Goal: Task Accomplishment & Management: Complete application form

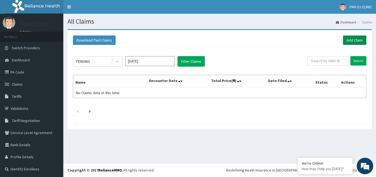
click at [350, 39] on link "Add Claim" at bounding box center [354, 39] width 23 height 9
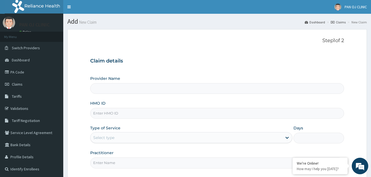
scroll to position [51, 0]
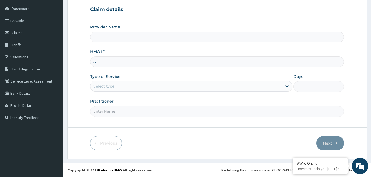
type input "AC"
type input "PAN OJ CLINIC"
type input "ACB/10102/B"
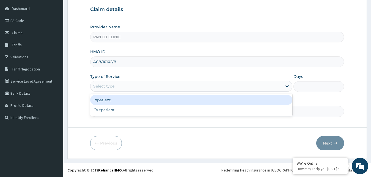
drag, startPoint x: 137, startPoint y: 84, endPoint x: 120, endPoint y: 101, distance: 23.5
click at [137, 85] on div "Select type" at bounding box center [186, 86] width 192 height 9
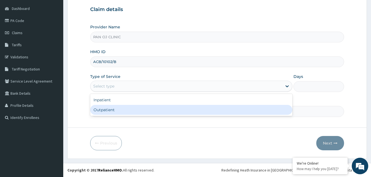
click at [108, 109] on div "Outpatient" at bounding box center [191, 110] width 202 height 10
type input "1"
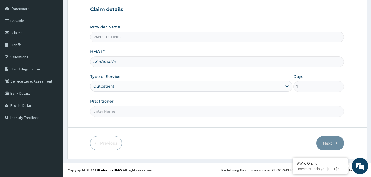
click at [112, 111] on input "Practitioner" at bounding box center [217, 111] width 254 height 11
type input "DR FRANK"
click at [330, 145] on button "Next" at bounding box center [330, 143] width 28 height 14
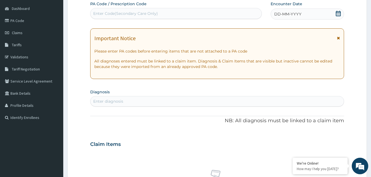
click at [336, 13] on icon at bounding box center [338, 13] width 5 height 5
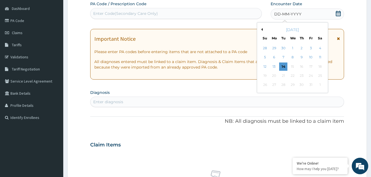
click at [262, 29] on button "Previous Month" at bounding box center [261, 29] width 3 height 3
click at [312, 48] on div "1" at bounding box center [311, 48] width 8 height 8
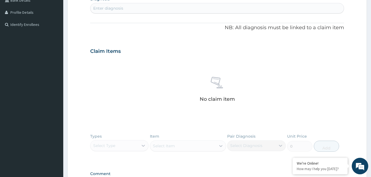
scroll to position [134, 0]
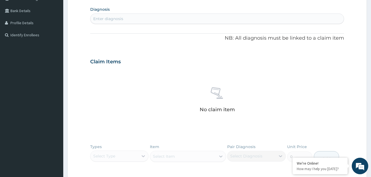
click at [133, 19] on div "Enter diagnosis" at bounding box center [217, 18] width 254 height 9
type input "MALARIA"
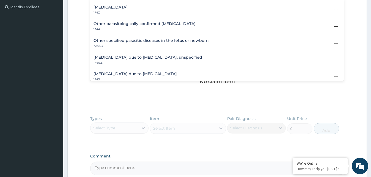
scroll to position [59, 0]
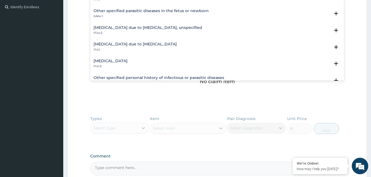
click at [117, 29] on h4 "Malaria due to Plasmodium falciparum, unspecified" at bounding box center [147, 28] width 109 height 4
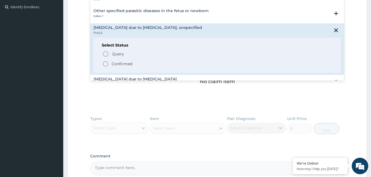
click at [104, 64] on icon "status option filled" at bounding box center [105, 63] width 7 height 7
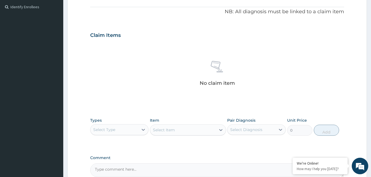
scroll to position [106, 0]
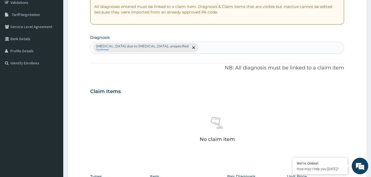
click at [198, 46] on div "Malaria due to Plasmodium falciparum, unspecified Confirmed" at bounding box center [217, 48] width 254 height 12
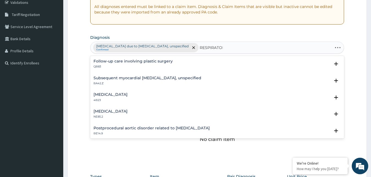
type input "RESPIRATORY"
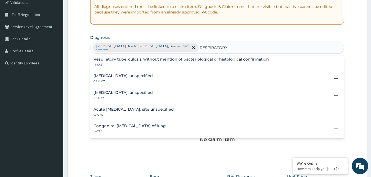
scroll to position [119, 0]
click at [131, 108] on h4 "Acute upper respiratory infection, site unspecified" at bounding box center [133, 109] width 80 height 4
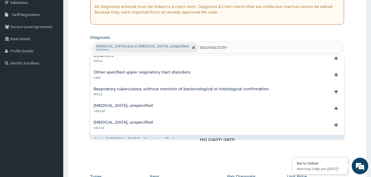
scroll to position [178, 0]
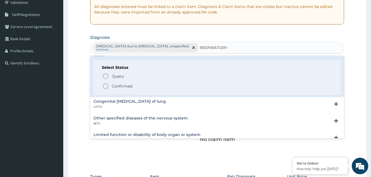
click at [106, 85] on icon "status option filled" at bounding box center [105, 86] width 7 height 7
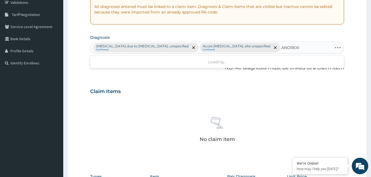
type input "ANOREXIA"
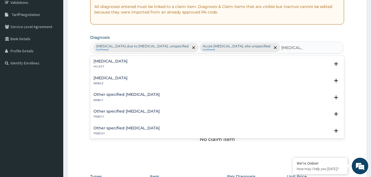
click at [104, 63] on h4 "Anorexia" at bounding box center [110, 61] width 34 height 4
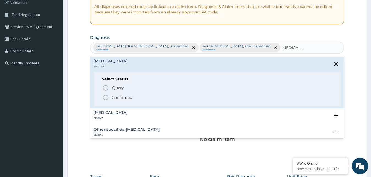
click at [107, 98] on icon "status option filled" at bounding box center [105, 97] width 7 height 7
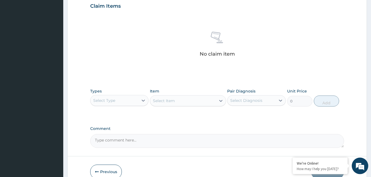
scroll to position [190, 0]
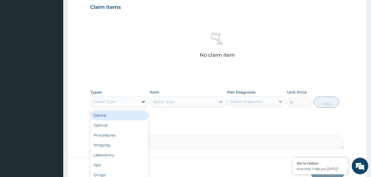
click at [140, 101] on div at bounding box center [143, 102] width 10 height 10
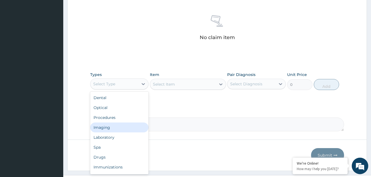
scroll to position [218, 0]
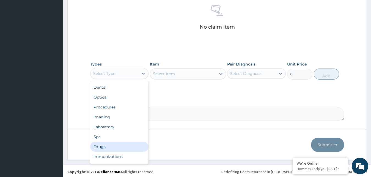
click at [117, 146] on div "Drugs" at bounding box center [119, 147] width 59 height 10
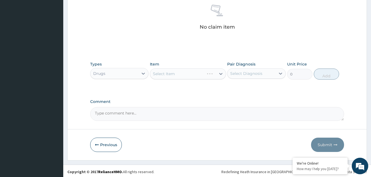
scroll to position [220, 0]
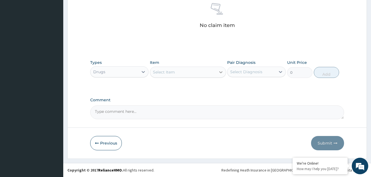
click at [220, 73] on icon at bounding box center [220, 71] width 5 height 5
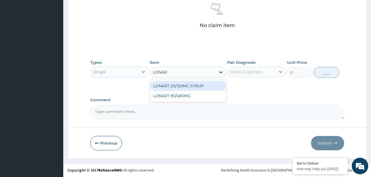
type input "LONART"
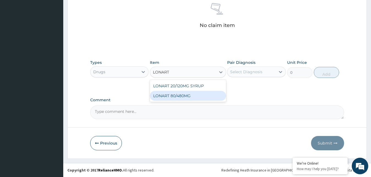
click at [197, 97] on div "LONART 80/480MG" at bounding box center [188, 96] width 76 height 10
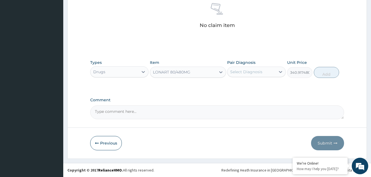
type input "340.91748046875"
drag, startPoint x: 265, startPoint y: 66, endPoint x: 264, endPoint y: 69, distance: 2.8
click at [265, 67] on div "Pair Diagnosis Select Diagnosis" at bounding box center [256, 69] width 59 height 18
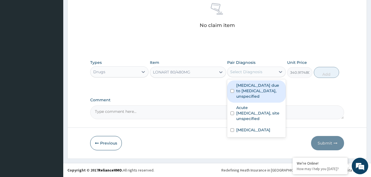
click at [267, 69] on div "Select Diagnosis" at bounding box center [251, 71] width 48 height 9
click at [252, 96] on label "Malaria due to Plasmodium falciparum, unspecified" at bounding box center [259, 90] width 46 height 16
checkbox input "true"
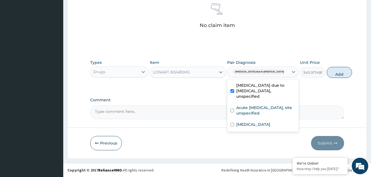
drag, startPoint x: 317, startPoint y: 75, endPoint x: 300, endPoint y: 77, distance: 17.7
click at [327, 76] on button "Add" at bounding box center [339, 72] width 25 height 11
type input "0"
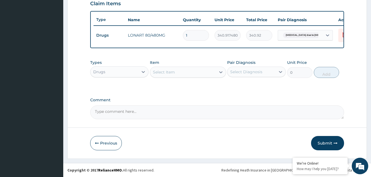
scroll to position [198, 0]
type input "0.00"
type input "6"
type input "2045.50"
type input "6"
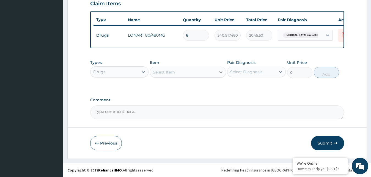
click at [218, 74] on icon at bounding box center [220, 71] width 5 height 5
click at [217, 73] on div at bounding box center [221, 72] width 10 height 10
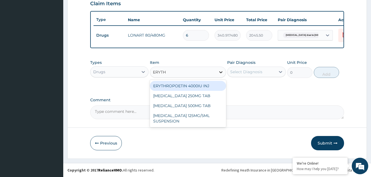
type input "ERYTHR"
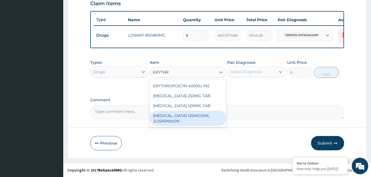
click at [182, 119] on div "ERYTHROMYCIN 125MG/5ML SUSPENSION" at bounding box center [188, 118] width 76 height 15
type input "787.5"
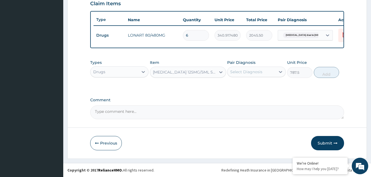
click at [260, 71] on div "Select Diagnosis" at bounding box center [246, 71] width 32 height 5
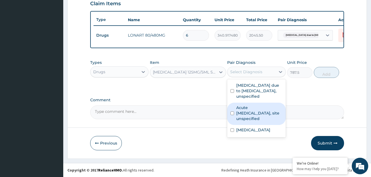
drag, startPoint x: 247, startPoint y: 119, endPoint x: 256, endPoint y: 116, distance: 9.4
click at [246, 119] on label "Acute upper respiratory infection, site unspecified" at bounding box center [259, 113] width 46 height 16
checkbox input "true"
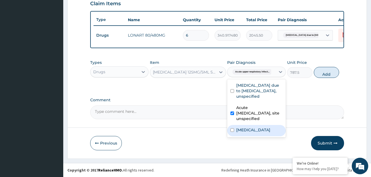
drag, startPoint x: 266, startPoint y: 133, endPoint x: 284, endPoint y: 118, distance: 23.8
click at [265, 133] on div "Anorexia" at bounding box center [256, 130] width 59 height 11
checkbox input "true"
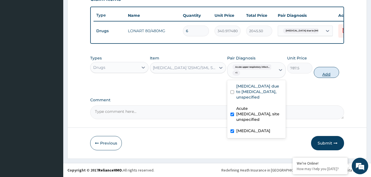
click at [323, 75] on button "Add" at bounding box center [326, 72] width 25 height 11
type input "0"
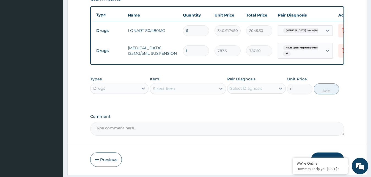
scroll to position [219, 0]
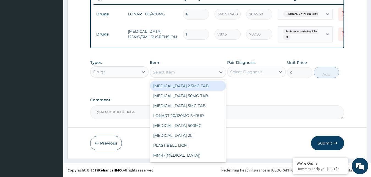
click at [210, 71] on div "Select Item" at bounding box center [183, 72] width 66 height 9
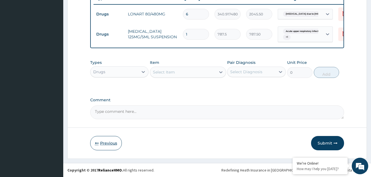
click at [106, 142] on button "Previous" at bounding box center [106, 143] width 32 height 14
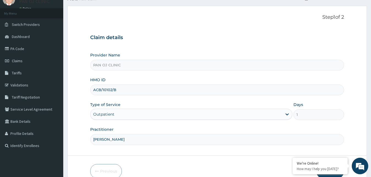
scroll to position [0, 0]
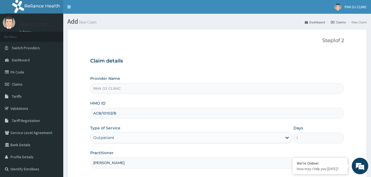
drag, startPoint x: 93, startPoint y: 112, endPoint x: 115, endPoint y: 113, distance: 22.6
click at [115, 113] on input "ACB/10102/B" at bounding box center [217, 113] width 254 height 11
click at [155, 101] on div "HMO ID ACB/10102/B" at bounding box center [217, 109] width 254 height 18
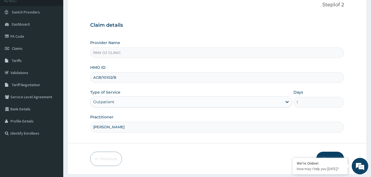
scroll to position [51, 0]
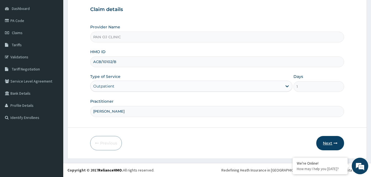
click at [331, 139] on button "Next" at bounding box center [330, 143] width 28 height 14
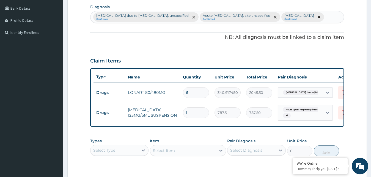
scroll to position [219, 0]
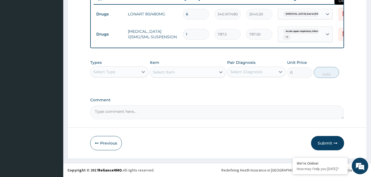
click at [343, 11] on icon at bounding box center [344, 13] width 7 height 7
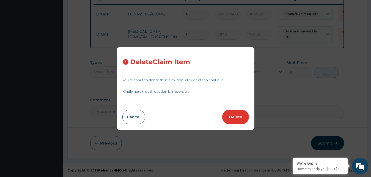
click at [238, 117] on button "Delete" at bounding box center [235, 117] width 27 height 14
type input "1"
type input "787.5"
type input "787.50"
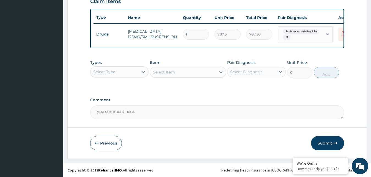
click at [211, 75] on div "Select Item" at bounding box center [188, 72] width 76 height 11
click at [139, 72] on div at bounding box center [143, 72] width 10 height 10
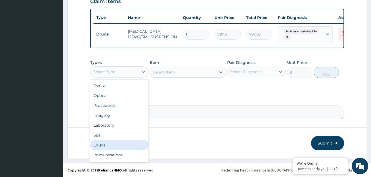
click at [105, 144] on div "Drugs" at bounding box center [119, 145] width 59 height 10
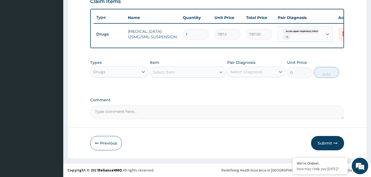
click at [220, 76] on div at bounding box center [221, 72] width 10 height 10
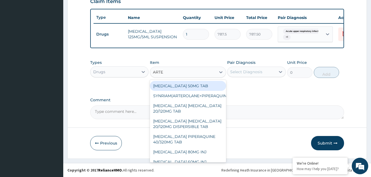
type input "ARTEM"
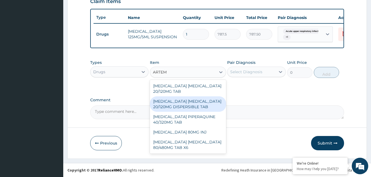
drag, startPoint x: 200, startPoint y: 106, endPoint x: 220, endPoint y: 93, distance: 23.1
click at [200, 106] on div "ARTEMETHER LUMEFANTRINE 20/120MG DISPERSIBLE TAB" at bounding box center [188, 103] width 76 height 15
type input "84"
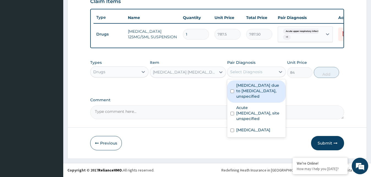
click at [250, 76] on div "Select Diagnosis" at bounding box center [251, 71] width 48 height 9
click at [249, 95] on label "Malaria due to Plasmodium falciparum, unspecified" at bounding box center [259, 90] width 46 height 16
checkbox input "true"
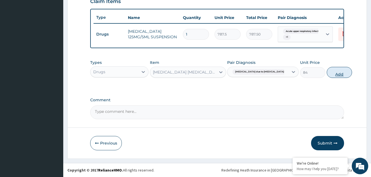
click at [327, 73] on button "Add" at bounding box center [339, 72] width 25 height 11
type input "0"
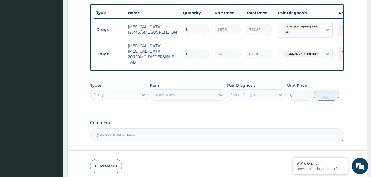
type input "0.00"
type input "6"
type input "504.00"
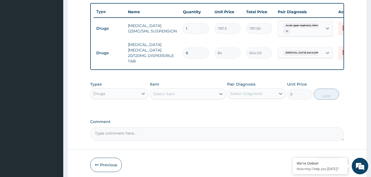
scroll to position [228, 0]
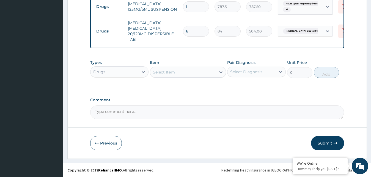
type input "6"
click at [208, 71] on div "Select Item" at bounding box center [183, 72] width 66 height 9
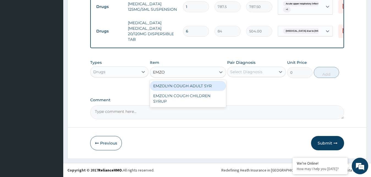
type input "EMZOL"
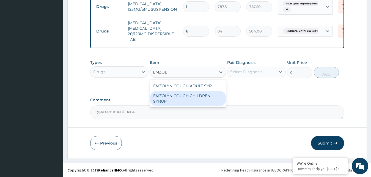
click at [200, 94] on div "EMZOLYN COUGH CHILDREN SYRUP" at bounding box center [188, 98] width 76 height 15
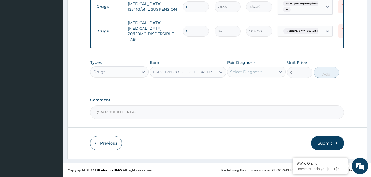
type input "525"
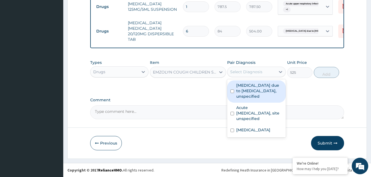
click at [264, 68] on div "Select Diagnosis" at bounding box center [251, 71] width 48 height 9
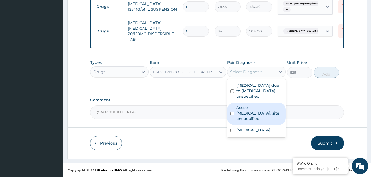
drag, startPoint x: 248, startPoint y: 119, endPoint x: 258, endPoint y: 118, distance: 10.3
click at [248, 119] on label "Acute upper respiratory infection, site unspecified" at bounding box center [259, 113] width 46 height 16
checkbox input "true"
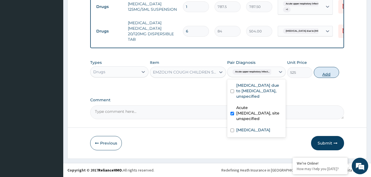
click at [325, 75] on button "Add" at bounding box center [326, 72] width 25 height 11
type input "0"
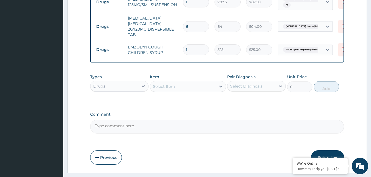
click at [215, 91] on div "Select Item" at bounding box center [183, 86] width 66 height 9
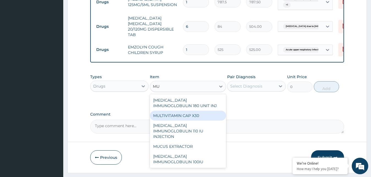
type input "M"
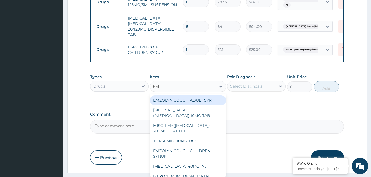
type input "E"
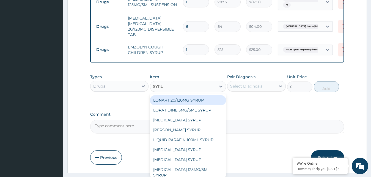
type input "SYRUP"
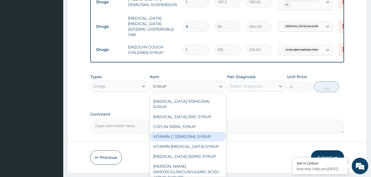
scroll to position [135, 0]
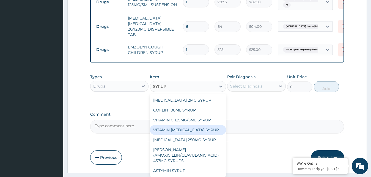
click at [173, 134] on div "VITAMIN B COMPLEX SYRUP" at bounding box center [188, 130] width 76 height 10
type input "525"
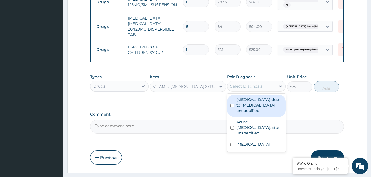
click at [263, 88] on div "Select Diagnosis" at bounding box center [251, 86] width 48 height 9
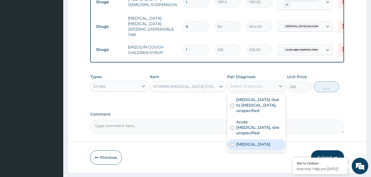
click at [240, 147] on label "Anorexia" at bounding box center [253, 143] width 34 height 5
checkbox input "true"
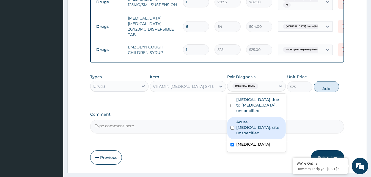
drag, startPoint x: 246, startPoint y: 143, endPoint x: 279, endPoint y: 127, distance: 37.1
click at [246, 136] on label "Acute upper respiratory infection, site unspecified" at bounding box center [259, 127] width 46 height 16
checkbox input "true"
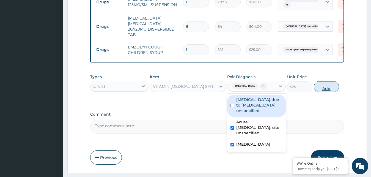
click at [325, 92] on button "Add" at bounding box center [326, 86] width 25 height 11
type input "0"
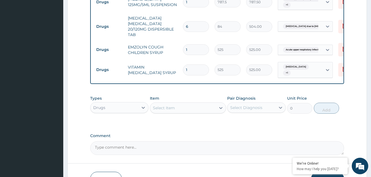
scroll to position [228, 0]
click at [144, 112] on div at bounding box center [143, 108] width 10 height 10
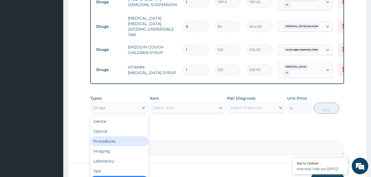
click at [117, 144] on div "Procedures" at bounding box center [119, 141] width 59 height 10
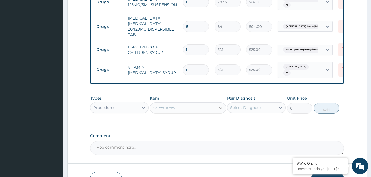
click at [217, 111] on div at bounding box center [221, 108] width 10 height 10
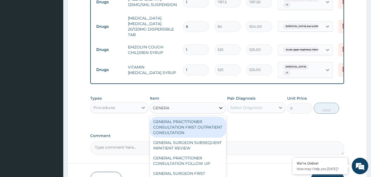
type input "GENERAL"
click at [189, 126] on div "GENERAL PRACTITIONER CONSULTATION FIRST OUTPATIENT CONSULTATION" at bounding box center [188, 127] width 76 height 21
type input "3000"
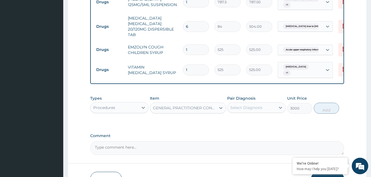
click at [254, 110] on div "Select Diagnosis" at bounding box center [246, 107] width 32 height 5
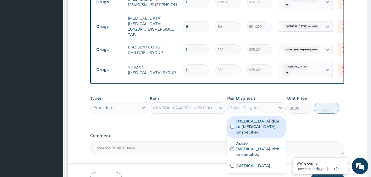
click at [245, 127] on label "Malaria due to Plasmodium falciparum, unspecified" at bounding box center [259, 126] width 46 height 16
checkbox input "true"
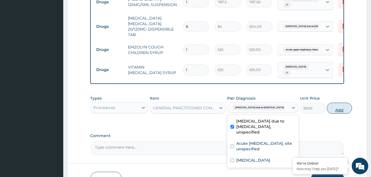
click at [329, 110] on button "Add" at bounding box center [339, 108] width 25 height 11
type input "0"
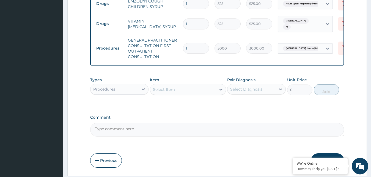
scroll to position [293, 0]
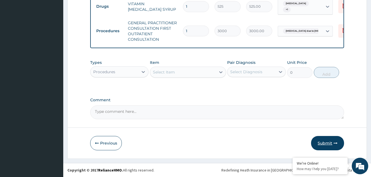
click at [328, 144] on button "Submit" at bounding box center [327, 143] width 33 height 14
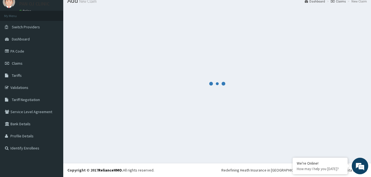
scroll to position [21, 0]
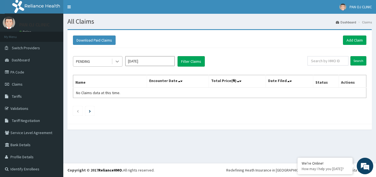
click at [116, 63] on icon at bounding box center [116, 61] width 5 height 5
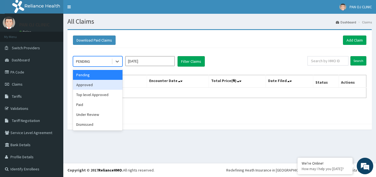
click at [88, 86] on div "Approved" at bounding box center [97, 85] width 49 height 10
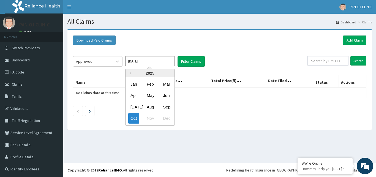
click at [157, 64] on input "[DATE]" at bounding box center [149, 61] width 49 height 10
click at [150, 107] on div "Aug" at bounding box center [149, 107] width 11 height 10
type input "[DATE]"
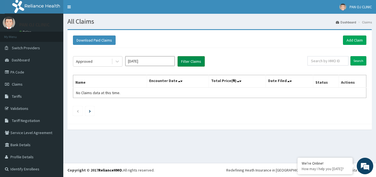
click at [192, 64] on button "Filter Claims" at bounding box center [190, 61] width 27 height 10
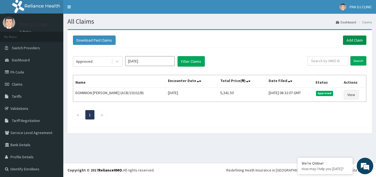
click at [351, 41] on link "Add Claim" at bounding box center [354, 39] width 23 height 9
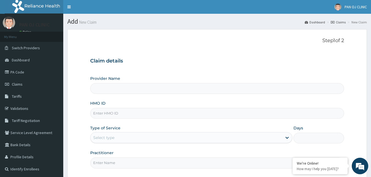
type input "PAN OJ CLINIC"
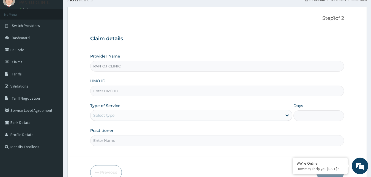
scroll to position [28, 0]
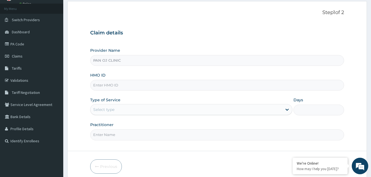
click at [124, 84] on input "HMO ID" at bounding box center [217, 85] width 254 height 11
type input "ACB/10209/A"
click at [128, 108] on div "Select type" at bounding box center [186, 109] width 192 height 9
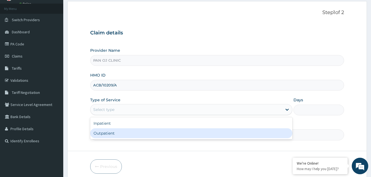
click at [118, 133] on div "Outpatient" at bounding box center [191, 133] width 202 height 10
type input "1"
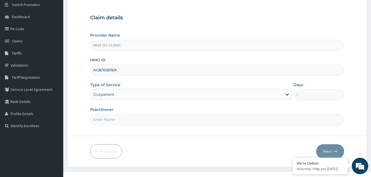
scroll to position [51, 0]
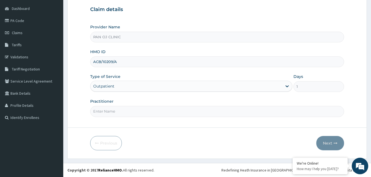
click at [119, 109] on input "Practitioner" at bounding box center [217, 111] width 254 height 11
type input "[PERSON_NAME]"
click at [324, 142] on button "Next" at bounding box center [330, 143] width 28 height 14
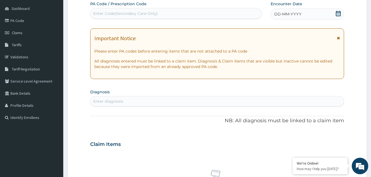
click at [339, 12] on icon at bounding box center [338, 13] width 5 height 5
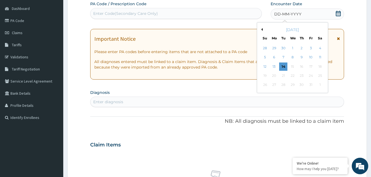
click at [262, 31] on button "Previous Month" at bounding box center [261, 29] width 3 height 3
click at [262, 29] on button "Previous Month" at bounding box center [261, 29] width 3 height 3
click at [274, 76] on div "18" at bounding box center [274, 75] width 8 height 8
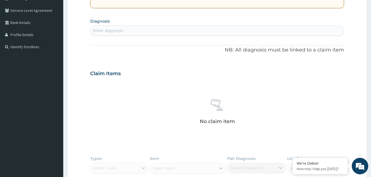
scroll to position [108, 0]
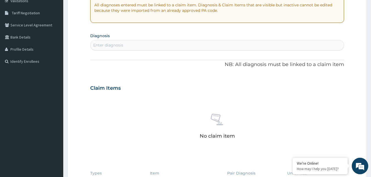
click at [121, 43] on div "Enter diagnosis" at bounding box center [108, 44] width 30 height 5
type input "EMESIS"
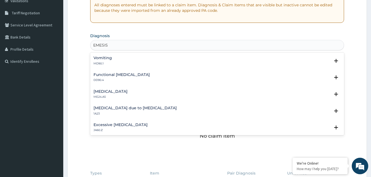
click at [106, 58] on h4 "Vomiting" at bounding box center [102, 58] width 18 height 4
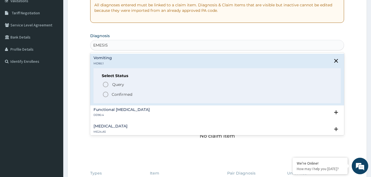
click at [105, 94] on icon "status option filled" at bounding box center [105, 94] width 7 height 7
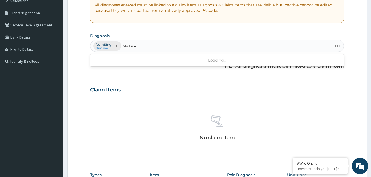
type input "MALARIA"
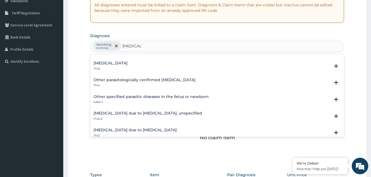
scroll to position [0, 0]
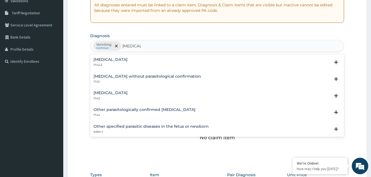
click at [103, 93] on h4 "Malaria, unspecified" at bounding box center [110, 93] width 34 height 4
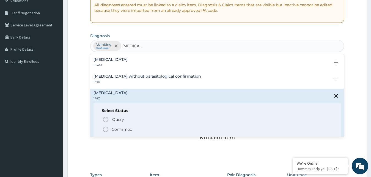
click at [106, 129] on icon "status option filled" at bounding box center [105, 129] width 7 height 7
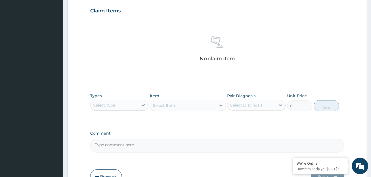
scroll to position [220, 0]
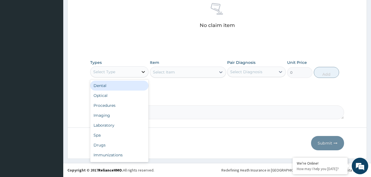
click at [139, 72] on div at bounding box center [143, 72] width 10 height 10
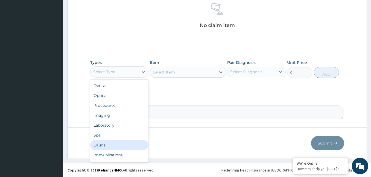
click at [108, 146] on div "Drugs" at bounding box center [119, 145] width 59 height 10
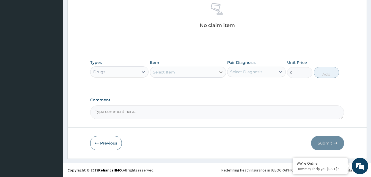
click at [219, 73] on icon at bounding box center [220, 71] width 5 height 5
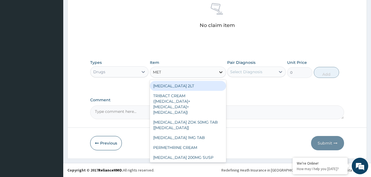
type input "METO"
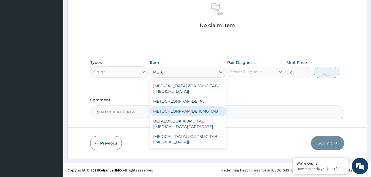
click at [175, 110] on div "METOCHLORPRAMIDE 10MG TAB" at bounding box center [188, 111] width 76 height 10
type input "52.5"
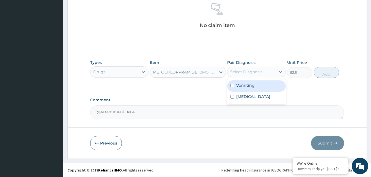
click at [271, 67] on div "Select Diagnosis" at bounding box center [256, 72] width 59 height 10
click at [252, 87] on label "Vomiting" at bounding box center [245, 84] width 18 height 5
checkbox input "true"
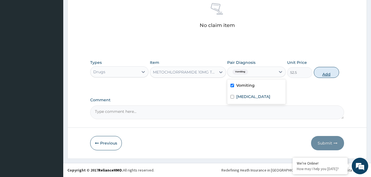
click at [324, 72] on button "Add" at bounding box center [326, 72] width 25 height 11
type input "0"
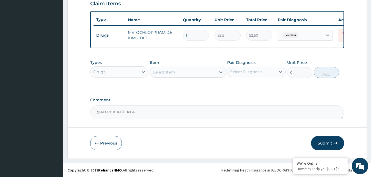
scroll to position [198, 0]
type input "0.00"
type input "4"
type input "210.00"
type input "4"
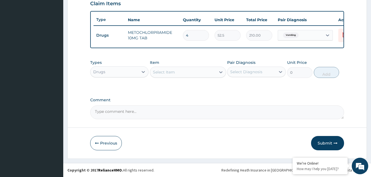
click at [211, 74] on div "Select Item" at bounding box center [183, 72] width 66 height 9
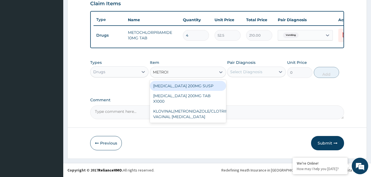
type input "METRONI"
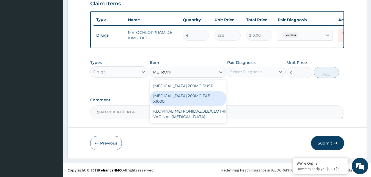
click at [195, 98] on div "[MEDICAL_DATA] 200MG TAB X1000" at bounding box center [188, 98] width 76 height 15
type input "52.5"
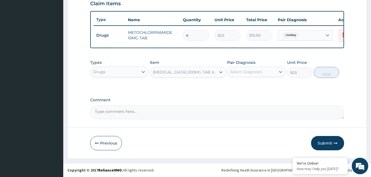
click at [271, 71] on div "Select Diagnosis" at bounding box center [251, 71] width 48 height 9
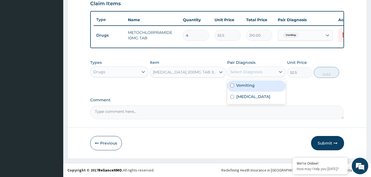
click at [245, 84] on label "Vomiting" at bounding box center [245, 84] width 18 height 5
checkbox input "true"
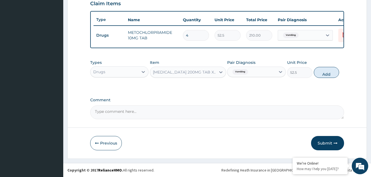
drag, startPoint x: 326, startPoint y: 73, endPoint x: 320, endPoint y: 74, distance: 6.7
click at [326, 73] on button "Add" at bounding box center [326, 72] width 25 height 11
type input "0"
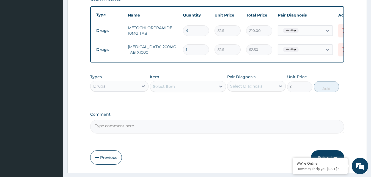
type input "0.00"
type input "9"
type input "472.50"
type input "9"
click at [135, 90] on div "Drugs" at bounding box center [114, 86] width 48 height 9
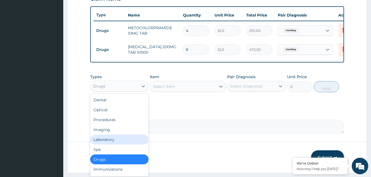
click at [112, 144] on div "Laboratory" at bounding box center [119, 139] width 59 height 10
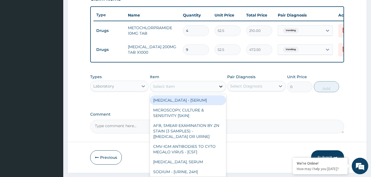
click at [221, 87] on icon at bounding box center [220, 87] width 3 height 2
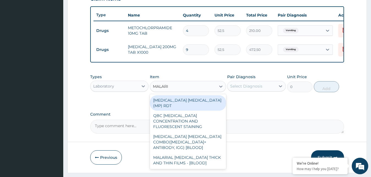
type input "MALARIA"
click at [188, 106] on div "MALARIA PARASITE (MP) RDT" at bounding box center [188, 102] width 76 height 15
type input "1500"
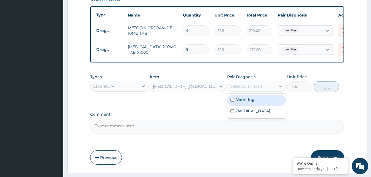
click at [259, 89] on div "Select Diagnosis" at bounding box center [246, 85] width 32 height 5
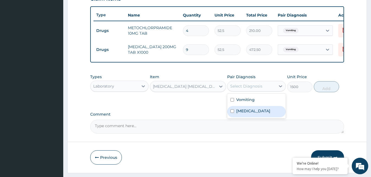
drag, startPoint x: 245, startPoint y: 120, endPoint x: 274, endPoint y: 114, distance: 29.4
click at [245, 117] on div "Malaria, unspecified" at bounding box center [256, 111] width 59 height 11
checkbox input "true"
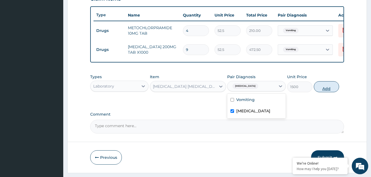
click at [324, 92] on button "Add" at bounding box center [326, 86] width 25 height 11
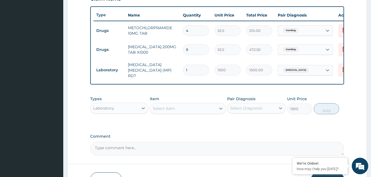
type input "0"
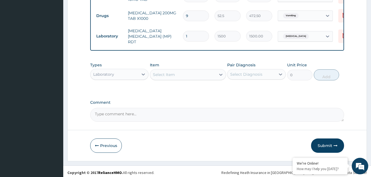
scroll to position [236, 0]
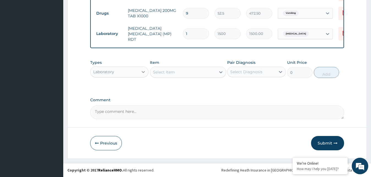
click at [142, 74] on icon at bounding box center [143, 71] width 5 height 5
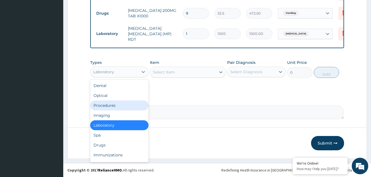
click at [118, 103] on div "Procedures" at bounding box center [119, 105] width 59 height 10
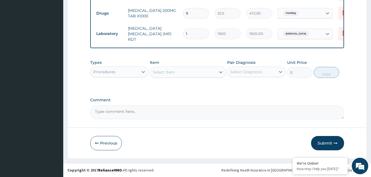
click at [215, 71] on div "Select Item" at bounding box center [183, 72] width 66 height 9
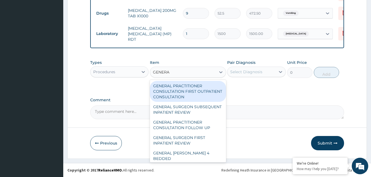
type input "GENERAL"
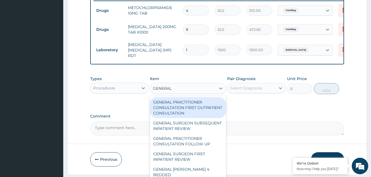
scroll to position [208, 0]
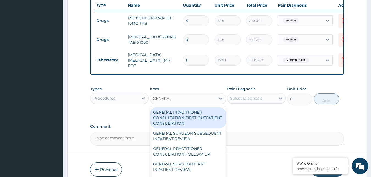
drag, startPoint x: 188, startPoint y: 116, endPoint x: 221, endPoint y: 110, distance: 33.1
click at [189, 116] on div "GENERAL PRACTITIONER CONSULTATION FIRST OUTPATIENT CONSULTATION" at bounding box center [188, 117] width 76 height 21
type input "3000"
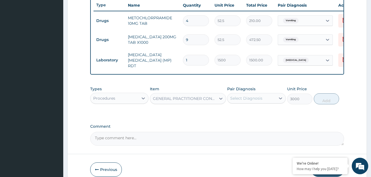
click at [254, 103] on div "Select Diagnosis" at bounding box center [251, 98] width 48 height 9
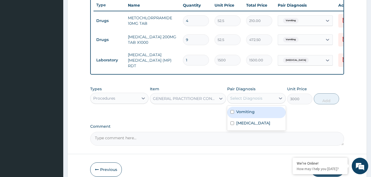
click at [258, 118] on div "Vomiting" at bounding box center [256, 112] width 59 height 11
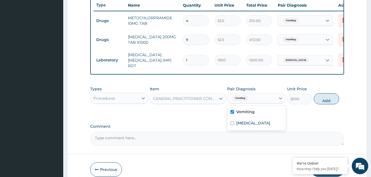
checkbox input "true"
click at [324, 101] on button "Add" at bounding box center [326, 98] width 25 height 11
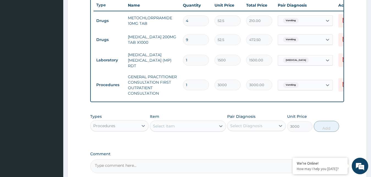
type input "0"
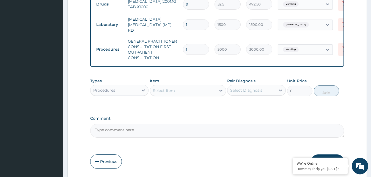
scroll to position [264, 0]
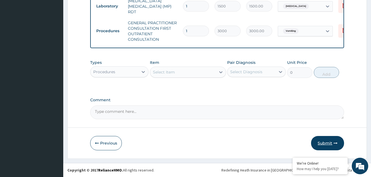
click at [335, 143] on icon "button" at bounding box center [336, 143] width 4 height 4
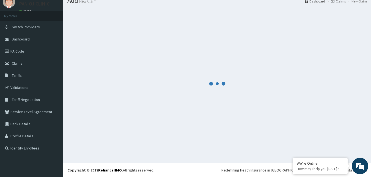
scroll to position [21, 0]
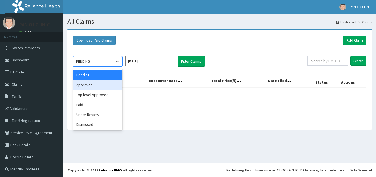
click at [106, 87] on div "Approved" at bounding box center [97, 85] width 49 height 10
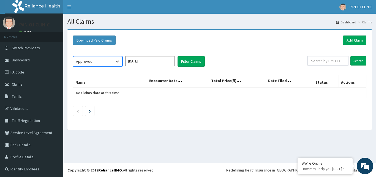
click at [155, 62] on input "[DATE]" at bounding box center [149, 61] width 49 height 10
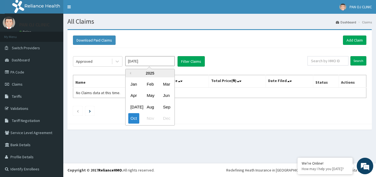
click at [152, 109] on div "Aug" at bounding box center [149, 107] width 11 height 10
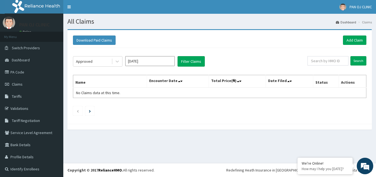
type input "[DATE]"
click at [198, 62] on button "Filter Claims" at bounding box center [190, 61] width 27 height 10
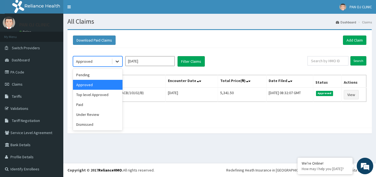
click at [121, 61] on div at bounding box center [117, 61] width 10 height 10
click at [97, 77] on div "Pending" at bounding box center [97, 75] width 49 height 10
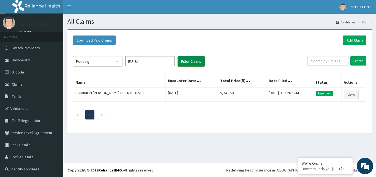
click at [189, 59] on button "Filter Claims" at bounding box center [190, 61] width 27 height 10
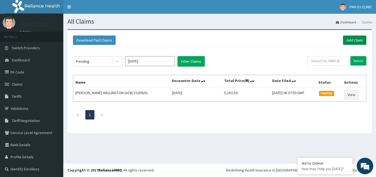
click at [353, 40] on link "Add Claim" at bounding box center [354, 39] width 23 height 9
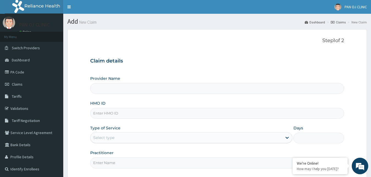
type input "PAN OJ CLINIC"
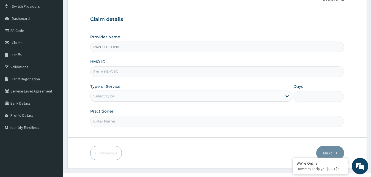
scroll to position [51, 0]
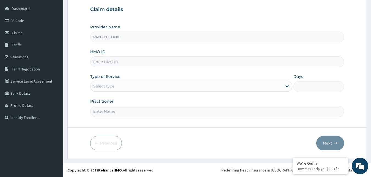
click at [112, 61] on input "HMO ID" at bounding box center [217, 61] width 254 height 11
type input "ACB/10261/B"
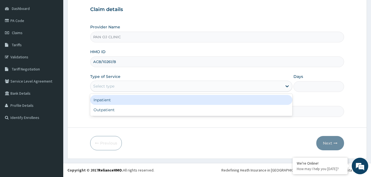
drag, startPoint x: 118, startPoint y: 84, endPoint x: 115, endPoint y: 95, distance: 10.8
click at [117, 86] on div "Select type" at bounding box center [186, 86] width 192 height 9
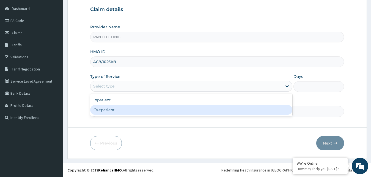
click at [108, 109] on div "Outpatient" at bounding box center [191, 110] width 202 height 10
type input "1"
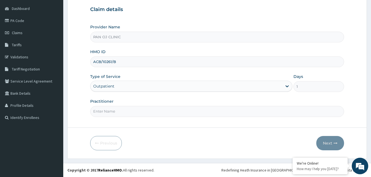
click at [114, 109] on input "Practitioner" at bounding box center [217, 111] width 254 height 11
type input "[PERSON_NAME]"
click at [330, 143] on button "Next" at bounding box center [330, 143] width 28 height 14
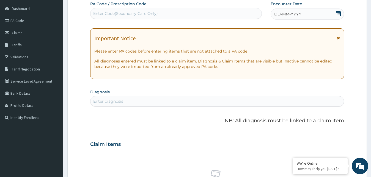
scroll to position [0, 0]
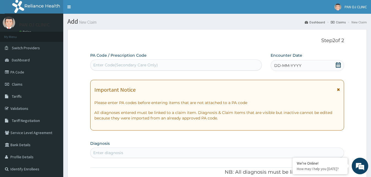
click at [339, 63] on icon at bounding box center [338, 64] width 5 height 5
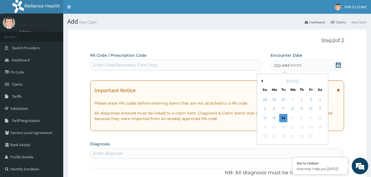
click at [261, 81] on button "Previous Month" at bounding box center [261, 80] width 3 height 3
click at [300, 128] on div "21" at bounding box center [302, 127] width 8 height 8
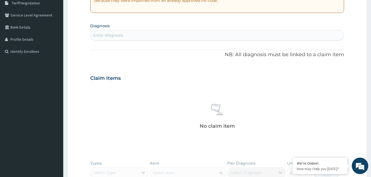
scroll to position [140, 0]
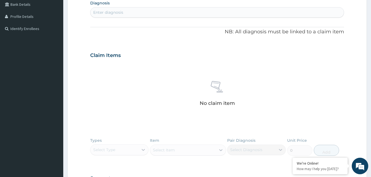
click at [128, 11] on div "Enter diagnosis" at bounding box center [217, 12] width 254 height 9
type input "[MEDICAL_DATA]"
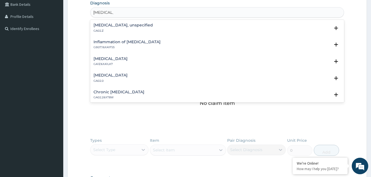
click at [108, 75] on h4 "[MEDICAL_DATA]" at bounding box center [110, 75] width 34 height 4
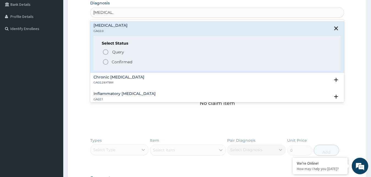
scroll to position [59, 0]
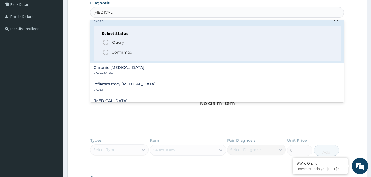
click at [106, 53] on icon "status option filled" at bounding box center [105, 52] width 7 height 7
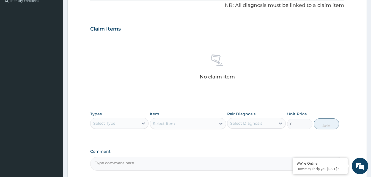
scroll to position [196, 0]
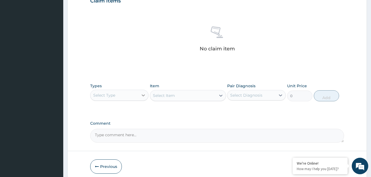
click at [142, 96] on icon at bounding box center [143, 94] width 5 height 5
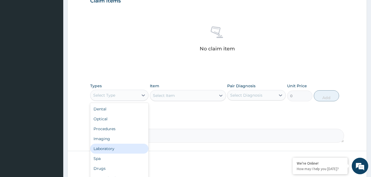
scroll to position [19, 0]
click at [110, 148] on div "Drugs" at bounding box center [119, 150] width 59 height 10
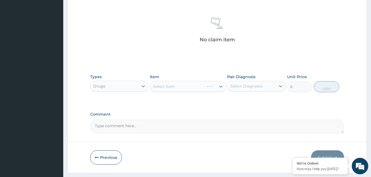
scroll to position [220, 0]
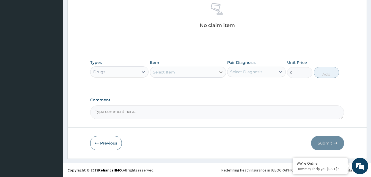
click at [220, 73] on icon at bounding box center [220, 71] width 5 height 5
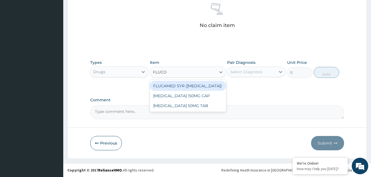
type input "FLUCON"
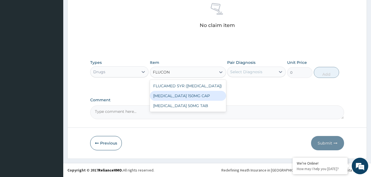
click at [194, 97] on div "[MEDICAL_DATA] 150MG CAP" at bounding box center [188, 96] width 76 height 10
type input "78.75"
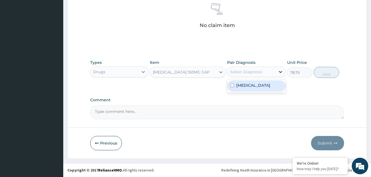
click at [279, 70] on icon at bounding box center [280, 71] width 5 height 5
click at [261, 84] on label "[MEDICAL_DATA]" at bounding box center [253, 84] width 34 height 5
checkbox input "true"
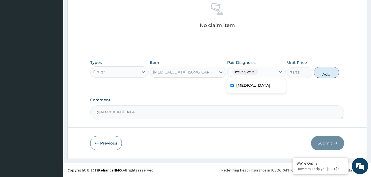
drag, startPoint x: 322, startPoint y: 74, endPoint x: 315, endPoint y: 78, distance: 7.9
click at [323, 74] on button "Add" at bounding box center [326, 72] width 25 height 11
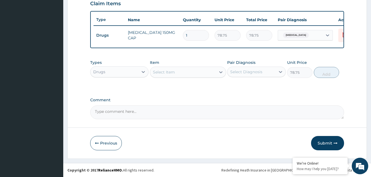
type input "0"
type input "10"
type input "787.50"
type input "10"
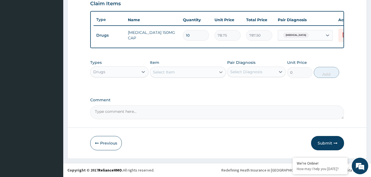
click at [219, 74] on icon at bounding box center [220, 71] width 5 height 5
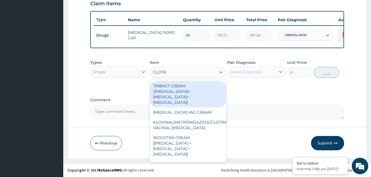
type input "CLOTRI"
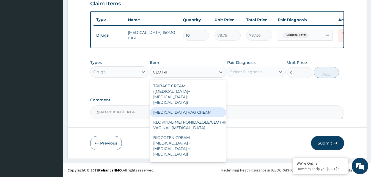
click at [184, 107] on div "[MEDICAL_DATA] VAG CREAM" at bounding box center [188, 112] width 76 height 10
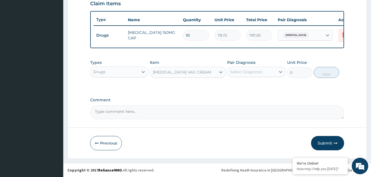
type input "1680"
click at [274, 72] on div "Select Diagnosis" at bounding box center [251, 71] width 48 height 9
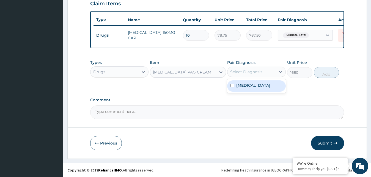
drag, startPoint x: 258, startPoint y: 91, endPoint x: 278, endPoint y: 81, distance: 22.5
click at [258, 91] on div "[MEDICAL_DATA]" at bounding box center [256, 85] width 59 height 11
checkbox input "true"
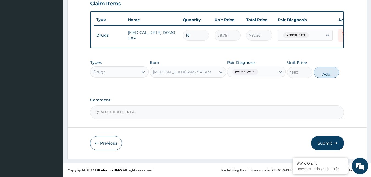
click at [329, 74] on button "Add" at bounding box center [326, 72] width 25 height 11
type input "0"
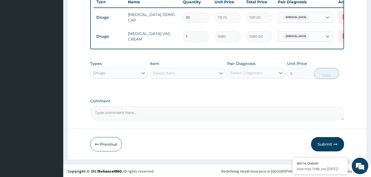
scroll to position [217, 0]
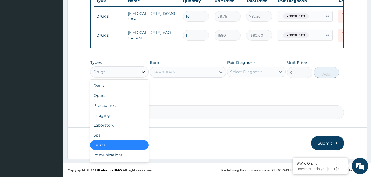
click at [140, 70] on div at bounding box center [143, 72] width 10 height 10
click at [118, 106] on div "Procedures" at bounding box center [119, 105] width 59 height 10
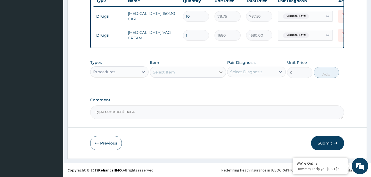
click at [220, 71] on icon at bounding box center [220, 72] width 3 height 2
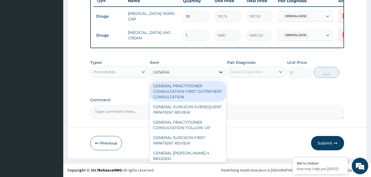
type input "GENERAL"
click at [177, 90] on div "GENERAL PRACTITIONER CONSULTATION FIRST OUTPATIENT CONSULTATION" at bounding box center [188, 91] width 76 height 21
type input "3000"
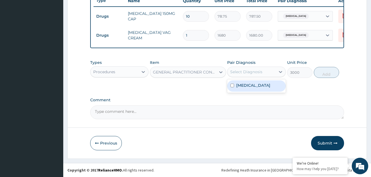
click at [272, 73] on div "Select Diagnosis" at bounding box center [251, 71] width 48 height 9
click at [267, 89] on div "[MEDICAL_DATA]" at bounding box center [256, 85] width 59 height 11
checkbox input "true"
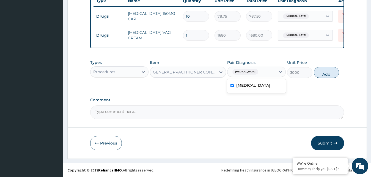
click at [326, 74] on button "Add" at bounding box center [326, 72] width 25 height 11
type input "0"
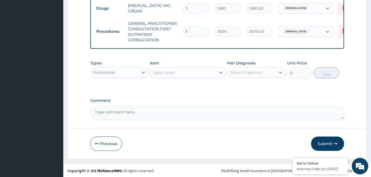
scroll to position [245, 0]
click at [327, 142] on button "Submit" at bounding box center [327, 143] width 33 height 14
click at [329, 145] on button "Submit" at bounding box center [327, 143] width 33 height 14
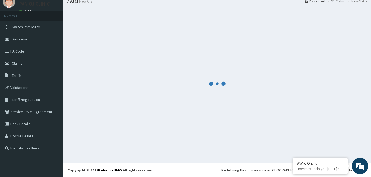
scroll to position [21, 0]
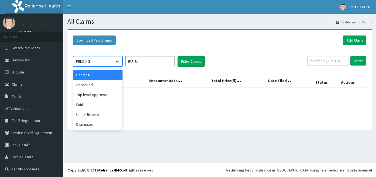
click at [115, 59] on icon at bounding box center [116, 61] width 5 height 5
drag, startPoint x: 93, startPoint y: 85, endPoint x: 101, endPoint y: 82, distance: 8.4
click at [93, 85] on div "Approved" at bounding box center [97, 85] width 49 height 10
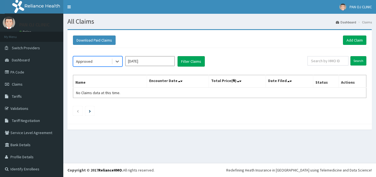
click at [160, 63] on input "[DATE]" at bounding box center [149, 61] width 49 height 10
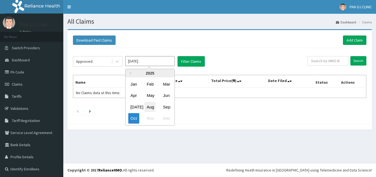
click at [150, 109] on div "Aug" at bounding box center [149, 107] width 11 height 10
type input "Aug 2025"
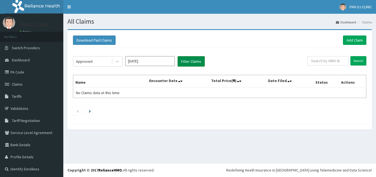
click at [186, 64] on button "Filter Claims" at bounding box center [190, 61] width 27 height 10
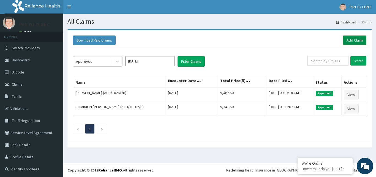
click at [349, 39] on link "Add Claim" at bounding box center [354, 39] width 23 height 9
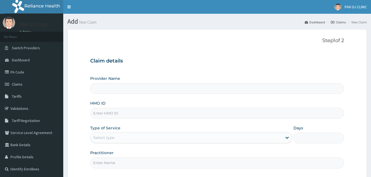
scroll to position [28, 0]
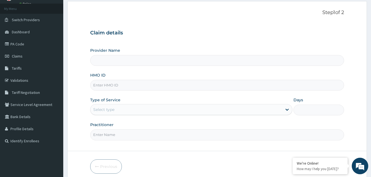
type input "PAN OJ CLINIC"
type input "ACB/10261/E"
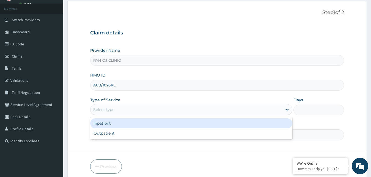
drag, startPoint x: 111, startPoint y: 108, endPoint x: 108, endPoint y: 114, distance: 6.7
click at [111, 109] on div "Select type" at bounding box center [103, 109] width 21 height 5
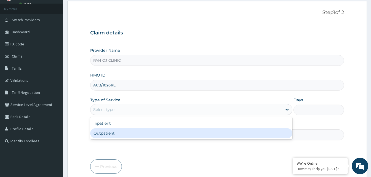
click at [102, 134] on div "Outpatient" at bounding box center [191, 133] width 202 height 10
type input "1"
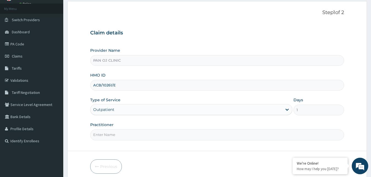
click at [103, 130] on input "Practitioner" at bounding box center [217, 134] width 254 height 11
type input "R"
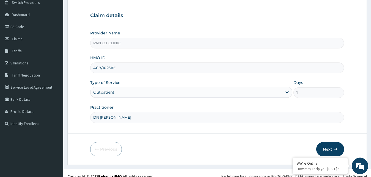
scroll to position [51, 0]
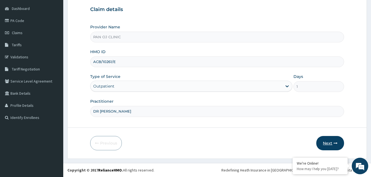
type input "DR OGECHI"
click at [333, 142] on button "Next" at bounding box center [330, 143] width 28 height 14
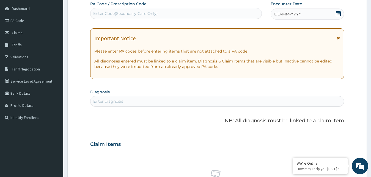
drag, startPoint x: 335, startPoint y: 12, endPoint x: 332, endPoint y: 18, distance: 6.8
click at [335, 13] on div "DD-MM-YYYY" at bounding box center [308, 14] width 74 height 11
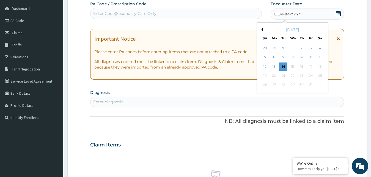
click at [262, 28] on button "Previous Month" at bounding box center [261, 29] width 3 height 3
click at [302, 77] on div "21" at bounding box center [302, 75] width 8 height 8
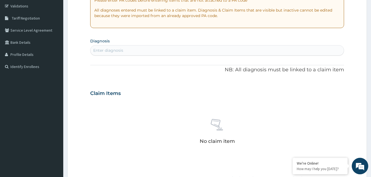
scroll to position [136, 0]
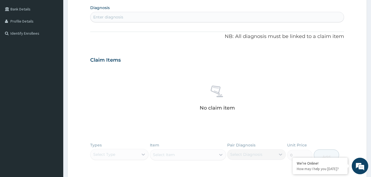
click at [129, 18] on div "Enter diagnosis" at bounding box center [217, 17] width 254 height 9
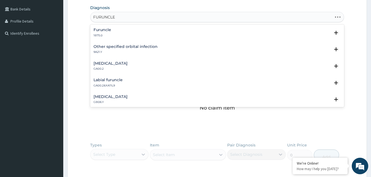
type input "FURUNCLES"
click at [102, 32] on h4 "Furuncle" at bounding box center [102, 30] width 18 height 4
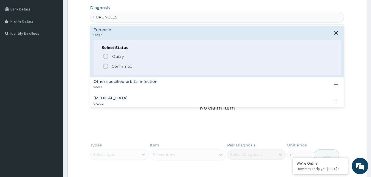
click at [106, 66] on icon "status option filled" at bounding box center [105, 66] width 7 height 7
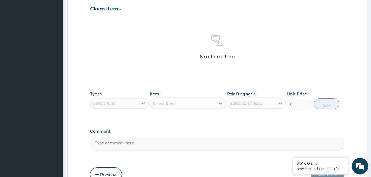
scroll to position [192, 0]
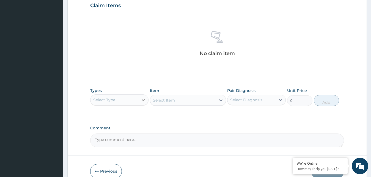
drag, startPoint x: 143, startPoint y: 100, endPoint x: 139, endPoint y: 95, distance: 6.4
click at [143, 100] on icon at bounding box center [143, 100] width 3 height 2
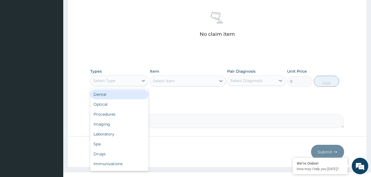
scroll to position [220, 0]
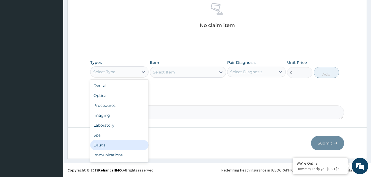
drag, startPoint x: 109, startPoint y: 143, endPoint x: 111, endPoint y: 140, distance: 4.1
click at [109, 143] on div "Drugs" at bounding box center [119, 145] width 59 height 10
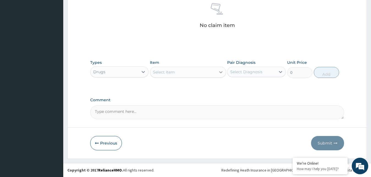
click at [216, 73] on div at bounding box center [221, 72] width 10 height 10
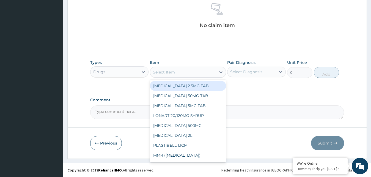
click at [207, 90] on div "RAMIPRIL 2.5MG TAB" at bounding box center [188, 86] width 76 height 10
type input "52.5"
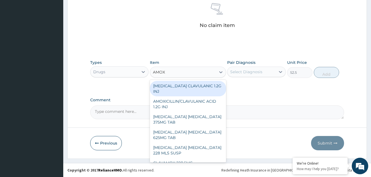
type input "AMOXI"
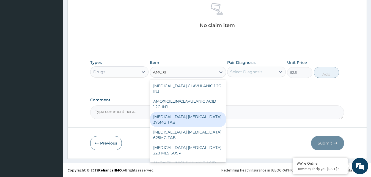
scroll to position [30, 0]
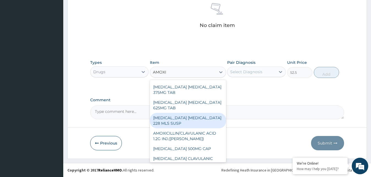
drag, startPoint x: 187, startPoint y: 120, endPoint x: 191, endPoint y: 121, distance: 4.1
click at [187, 121] on div "AMOXICILLIN CLAVULANIC ACID 228 MLS SUSP" at bounding box center [188, 120] width 76 height 15
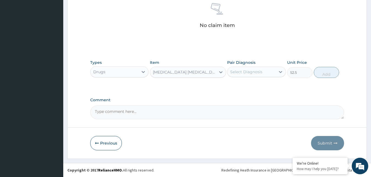
type input "1464.75"
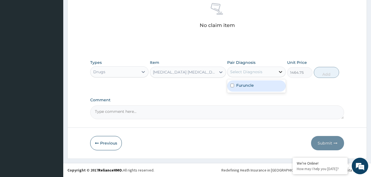
click at [276, 73] on div at bounding box center [281, 72] width 10 height 10
drag, startPoint x: 255, startPoint y: 86, endPoint x: 263, endPoint y: 82, distance: 8.7
click at [255, 86] on div "Furuncle" at bounding box center [256, 85] width 59 height 11
checkbox input "true"
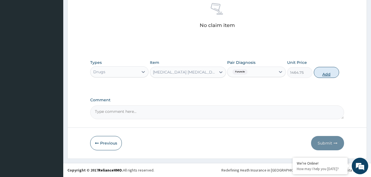
click at [328, 71] on button "Add" at bounding box center [326, 72] width 25 height 11
type input "0"
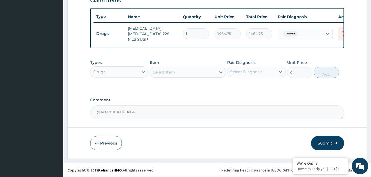
scroll to position [201, 0]
click at [218, 72] on div at bounding box center [221, 72] width 10 height 10
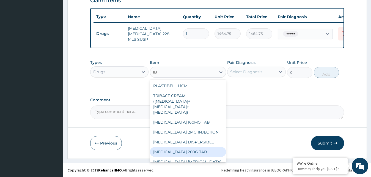
type input "I"
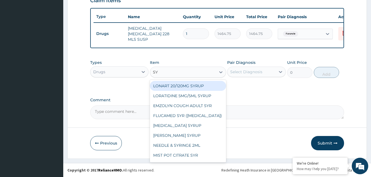
type input "SYR"
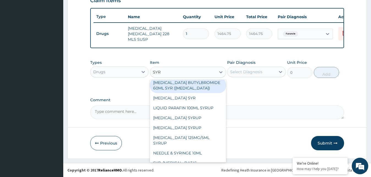
scroll to position [89, 0]
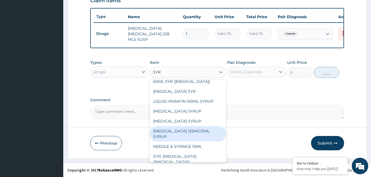
click at [185, 133] on div "PARACETAMOL 125MG/5ML SYRUP" at bounding box center [188, 133] width 76 height 15
type input "525"
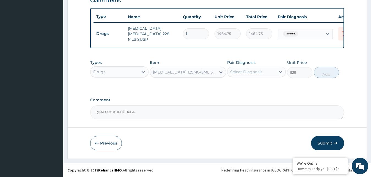
click at [248, 71] on div "Select Diagnosis" at bounding box center [246, 71] width 32 height 5
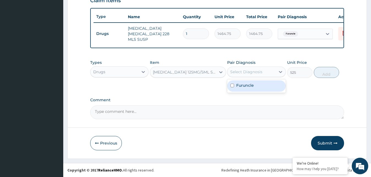
click at [241, 88] on div "Furuncle" at bounding box center [256, 85] width 59 height 11
checkbox input "true"
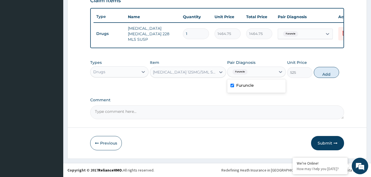
click at [327, 75] on button "Add" at bounding box center [326, 72] width 25 height 11
type input "0"
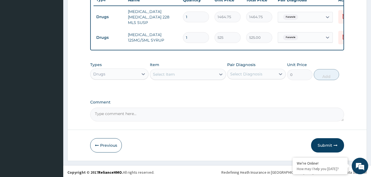
scroll to position [220, 0]
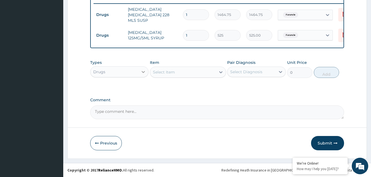
click at [142, 71] on icon at bounding box center [143, 72] width 3 height 2
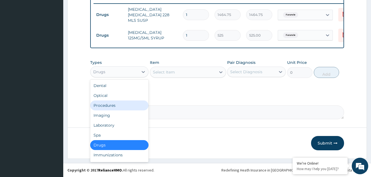
click at [119, 107] on div "Procedures" at bounding box center [119, 105] width 59 height 10
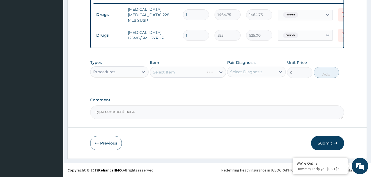
click at [219, 72] on div "Select Item" at bounding box center [188, 72] width 76 height 11
click at [217, 72] on div at bounding box center [221, 72] width 10 height 10
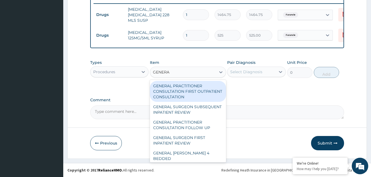
type input "GENERAL"
click at [200, 92] on div "GENERAL PRACTITIONER CONSULTATION FIRST OUTPATIENT CONSULTATION" at bounding box center [188, 91] width 76 height 21
type input "3000"
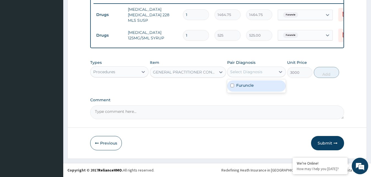
click at [263, 76] on div "Select Diagnosis" at bounding box center [251, 71] width 48 height 9
click at [251, 85] on label "Furuncle" at bounding box center [245, 84] width 18 height 5
checkbox input "true"
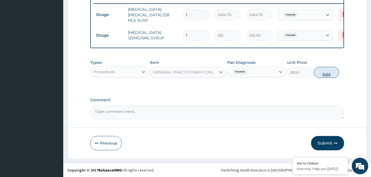
click at [326, 75] on button "Add" at bounding box center [326, 72] width 25 height 11
type input "0"
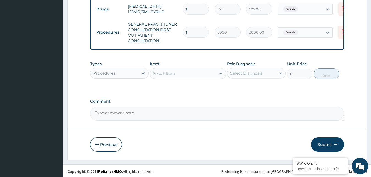
scroll to position [248, 0]
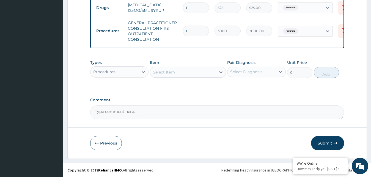
click at [327, 142] on button "Submit" at bounding box center [327, 143] width 33 height 14
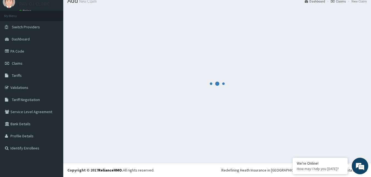
scroll to position [21, 0]
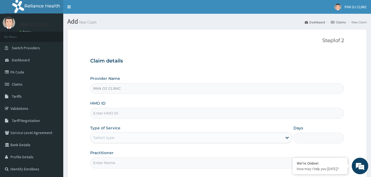
type input "PAN OJ CLINIC"
click at [24, 82] on link "Claims" at bounding box center [31, 84] width 63 height 12
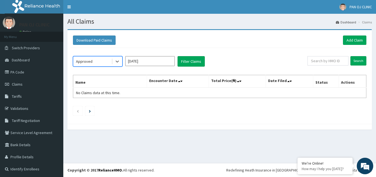
click at [159, 62] on input "[DATE]" at bounding box center [149, 61] width 49 height 10
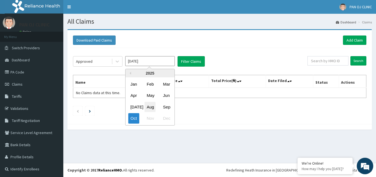
click at [148, 108] on div "Aug" at bounding box center [149, 107] width 11 height 10
type input "[DATE]"
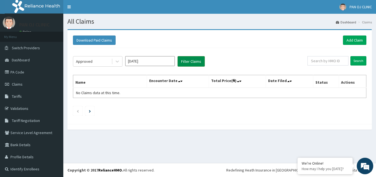
click at [192, 60] on button "Filter Claims" at bounding box center [190, 61] width 27 height 10
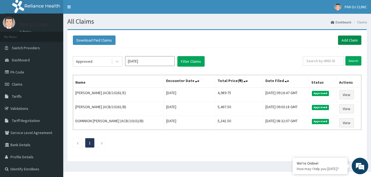
click at [351, 40] on link "Add Claim" at bounding box center [349, 39] width 23 height 9
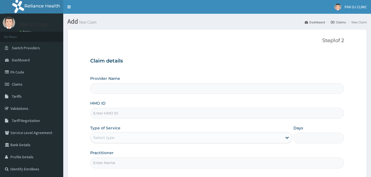
drag, startPoint x: 238, startPoint y: 52, endPoint x: 197, endPoint y: 69, distance: 44.0
click at [236, 53] on div "Step 1 of 2 Claim details Provider Name HMO ID Type of Service Select type Days…" at bounding box center [217, 104] width 254 height 133
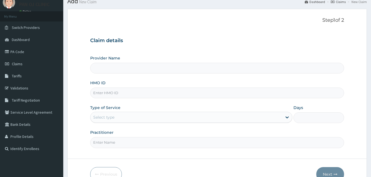
scroll to position [28, 0]
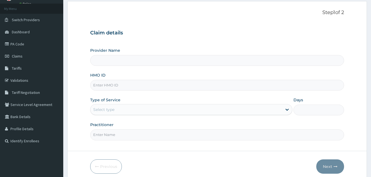
drag, startPoint x: 113, startPoint y: 86, endPoint x: 205, endPoint y: 87, distance: 91.3
click at [114, 86] on input "HMO ID" at bounding box center [217, 85] width 254 height 11
type input "PAN OJ CLINIC"
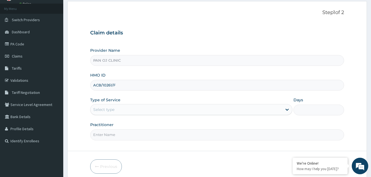
type input "ACB/10261/F"
click at [137, 98] on div "Type of Service Select type" at bounding box center [191, 106] width 202 height 18
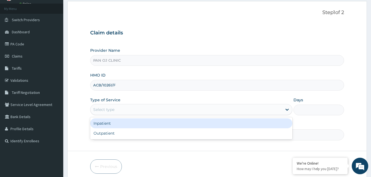
drag, startPoint x: 118, startPoint y: 110, endPoint x: 114, endPoint y: 116, distance: 7.1
click at [118, 111] on div "Select type" at bounding box center [186, 109] width 192 height 9
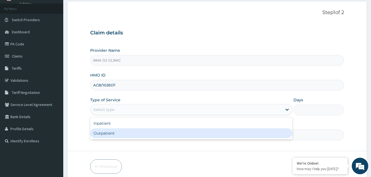
click at [106, 133] on div "Outpatient" at bounding box center [191, 133] width 202 height 10
type input "1"
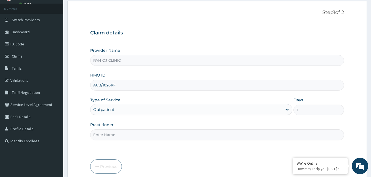
drag, startPoint x: 118, startPoint y: 136, endPoint x: 119, endPoint y: 133, distance: 2.8
click at [118, 135] on input "Practitioner" at bounding box center [217, 134] width 254 height 11
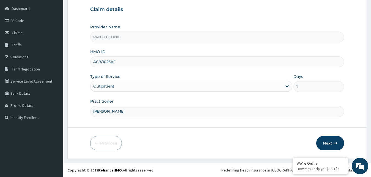
type input "[PERSON_NAME]"
click at [332, 146] on button "Next" at bounding box center [330, 143] width 28 height 14
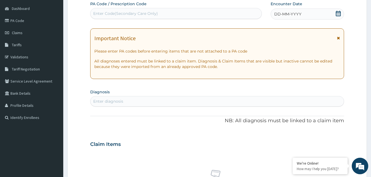
click at [337, 12] on icon at bounding box center [337, 13] width 5 height 5
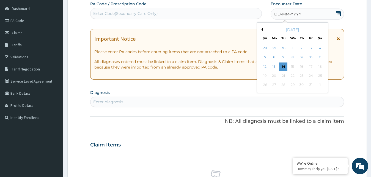
click at [261, 27] on div "October 2025 Su Mo Tu We Th Fr Sa" at bounding box center [292, 33] width 66 height 16
click at [262, 28] on div "[DATE]" at bounding box center [292, 29] width 66 height 5
click at [261, 28] on button "Previous Month" at bounding box center [261, 29] width 3 height 3
click at [261, 28] on div "September 2025" at bounding box center [292, 29] width 66 height 5
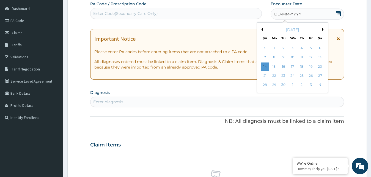
click at [261, 29] on button "Previous Month" at bounding box center [261, 29] width 3 height 3
click at [304, 78] on div "21" at bounding box center [302, 75] width 8 height 8
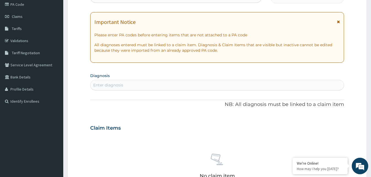
scroll to position [78, 0]
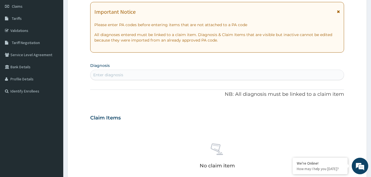
click at [140, 73] on div "Enter diagnosis" at bounding box center [217, 74] width 254 height 9
type input "MALARIA"
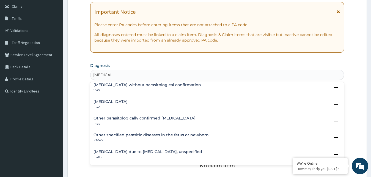
scroll to position [30, 0]
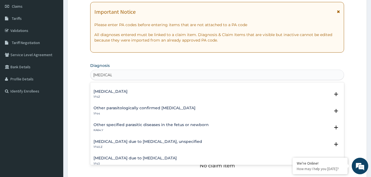
click at [142, 141] on h4 "Malaria due to Plasmodium falciparum, unspecified" at bounding box center [147, 141] width 109 height 4
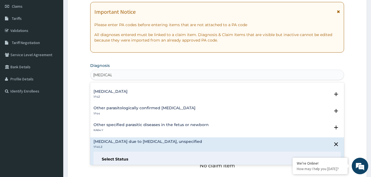
scroll to position [59, 0]
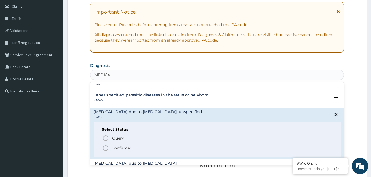
click at [104, 148] on icon "status option filled" at bounding box center [105, 148] width 7 height 7
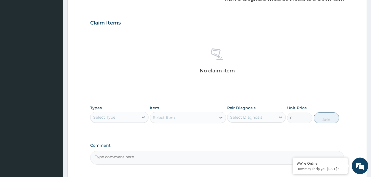
scroll to position [190, 0]
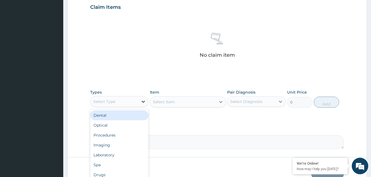
click at [139, 103] on div at bounding box center [143, 102] width 10 height 10
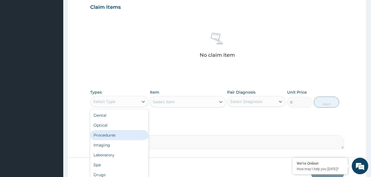
scroll to position [19, 0]
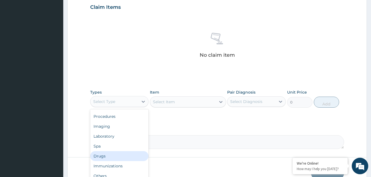
click at [114, 157] on div "Drugs" at bounding box center [119, 156] width 59 height 10
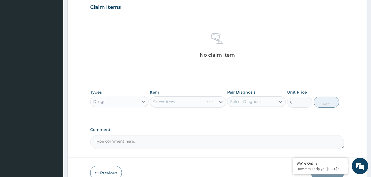
scroll to position [220, 0]
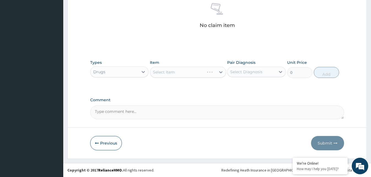
click at [218, 73] on div "Select Item" at bounding box center [188, 72] width 76 height 11
click at [222, 71] on div "Select Item" at bounding box center [188, 72] width 76 height 11
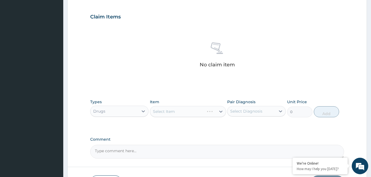
scroll to position [192, 0]
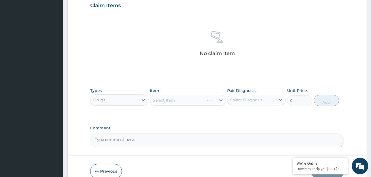
click at [216, 100] on div "Select Item" at bounding box center [188, 100] width 76 height 11
click at [225, 103] on div "Types Drugs Item Select Item Pair Diagnosis Select Diagnosis Unit Price 0 Add" at bounding box center [217, 97] width 254 height 24
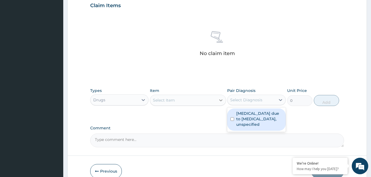
click at [216, 98] on div at bounding box center [221, 100] width 10 height 10
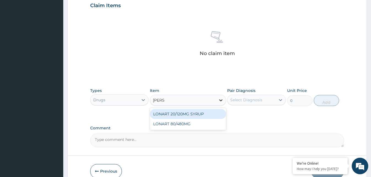
type input "LONAR"
drag, startPoint x: 216, startPoint y: 114, endPoint x: 224, endPoint y: 110, distance: 8.7
click at [216, 113] on div "LONART 20/120MG SYRUP" at bounding box center [188, 114] width 76 height 10
type input "2992.5"
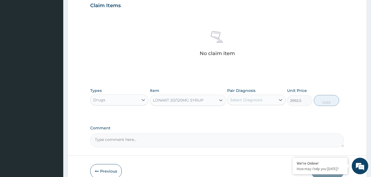
click at [264, 101] on div "Select Diagnosis" at bounding box center [251, 99] width 48 height 9
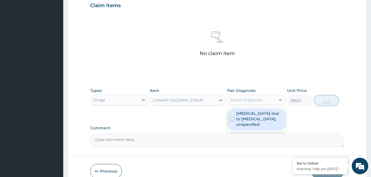
click at [253, 116] on label "Malaria due to Plasmodium falciparum, unspecified" at bounding box center [259, 119] width 46 height 16
checkbox input "true"
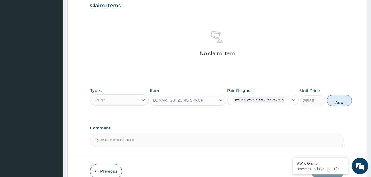
drag, startPoint x: 326, startPoint y: 119, endPoint x: 327, endPoint y: 99, distance: 19.6
click at [326, 117] on div "PA Code / Prescription Code Enter Code(Secondary Care Only) Encounter Date 21-0…" at bounding box center [217, 4] width 254 height 286
click at [329, 94] on div "Types Drugs Item LONART 20/120MG SYRUP Pair Diagnosis Malaria due to Plasmodium…" at bounding box center [217, 97] width 254 height 24
click at [327, 102] on button "Add" at bounding box center [339, 100] width 25 height 11
type input "0"
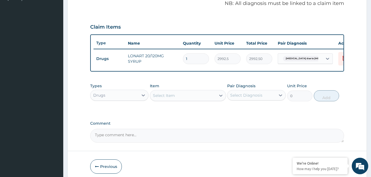
scroll to position [170, 0]
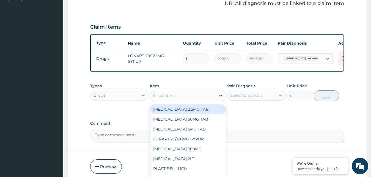
click at [216, 98] on div at bounding box center [221, 95] width 10 height 10
drag, startPoint x: 138, startPoint y: 100, endPoint x: 135, endPoint y: 107, distance: 8.2
click at [139, 100] on div "Drugs" at bounding box center [119, 95] width 59 height 11
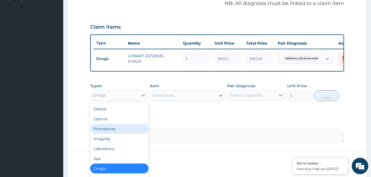
scroll to position [19, 0]
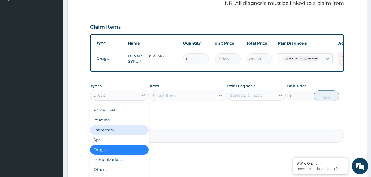
drag, startPoint x: 116, startPoint y: 134, endPoint x: 118, endPoint y: 125, distance: 8.5
click at [116, 133] on div "Laboratory" at bounding box center [119, 130] width 59 height 10
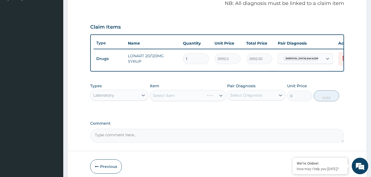
scroll to position [198, 0]
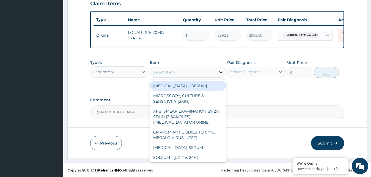
click at [220, 75] on icon at bounding box center [220, 71] width 5 height 5
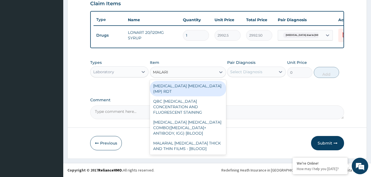
type input "MALARIA"
drag, startPoint x: 189, startPoint y: 86, endPoint x: 224, endPoint y: 76, distance: 36.1
click at [190, 86] on div "MALARIA PARASITE (MP) RDT" at bounding box center [188, 88] width 76 height 15
type input "1500"
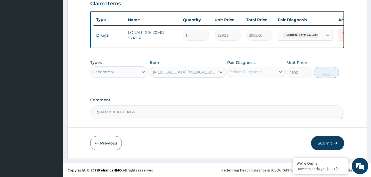
click at [270, 66] on div "Pair Diagnosis Select Diagnosis" at bounding box center [256, 69] width 59 height 18
click at [270, 72] on div "Select Diagnosis" at bounding box center [251, 71] width 48 height 9
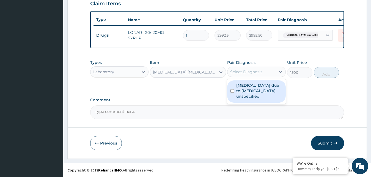
drag, startPoint x: 256, startPoint y: 93, endPoint x: 277, endPoint y: 91, distance: 20.9
click at [258, 93] on label "Malaria due to Plasmodium falciparum, unspecified" at bounding box center [259, 90] width 46 height 16
checkbox input "true"
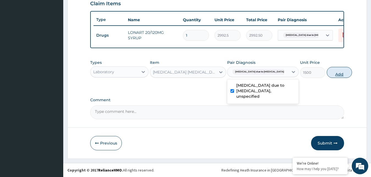
click at [328, 73] on button "Add" at bounding box center [339, 72] width 25 height 11
type input "0"
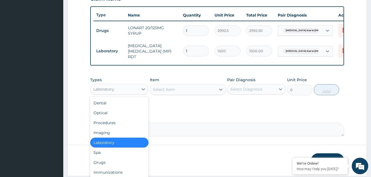
click at [137, 88] on div "Laboratory" at bounding box center [114, 89] width 48 height 9
click at [123, 123] on div "Procedures" at bounding box center [119, 123] width 59 height 10
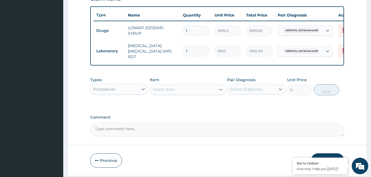
click at [217, 92] on div at bounding box center [221, 89] width 10 height 10
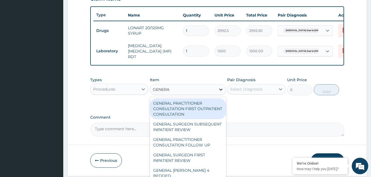
type input "GENERAL"
drag, startPoint x: 182, startPoint y: 105, endPoint x: 195, endPoint y: 99, distance: 14.4
click at [183, 105] on div "GENERAL PRACTITIONER CONSULTATION FIRST OUTPATIENT CONSULTATION" at bounding box center [188, 108] width 76 height 21
type input "3000"
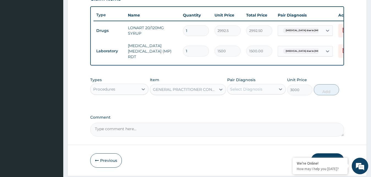
click at [246, 93] on div "Select Diagnosis" at bounding box center [251, 89] width 48 height 9
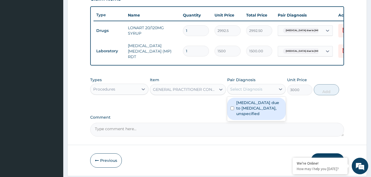
drag, startPoint x: 232, startPoint y: 108, endPoint x: 238, endPoint y: 107, distance: 6.1
click at [234, 108] on div "Malaria due to Plasmodium falciparum, unspecified" at bounding box center [256, 109] width 59 height 22
checkbox input "true"
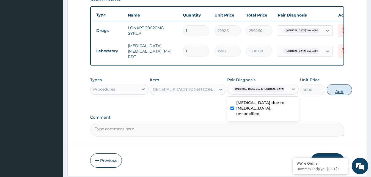
click at [331, 92] on button "Add" at bounding box center [339, 89] width 25 height 11
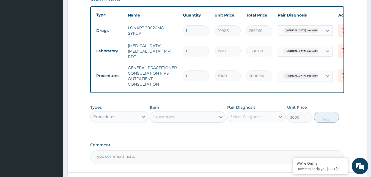
type input "0"
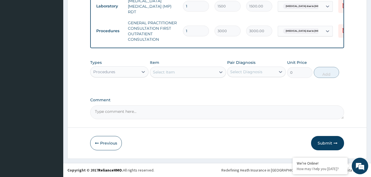
click at [327, 146] on button "Submit" at bounding box center [327, 143] width 33 height 14
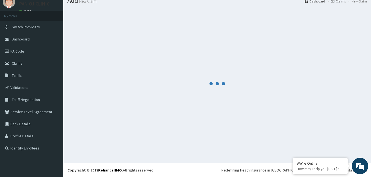
scroll to position [21, 0]
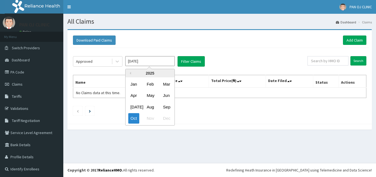
click at [159, 108] on div "[DATE] Aug Sep" at bounding box center [149, 106] width 49 height 11
click at [150, 106] on div "Aug" at bounding box center [149, 107] width 11 height 10
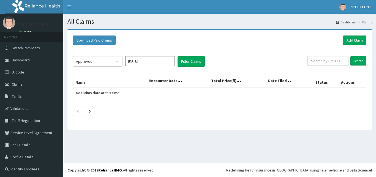
type input "[DATE]"
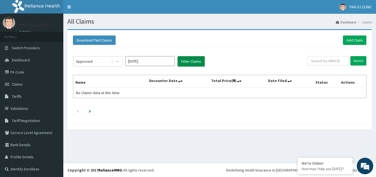
click at [197, 64] on button "Filter Claims" at bounding box center [190, 61] width 27 height 10
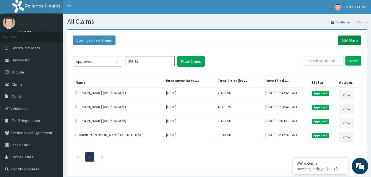
click at [354, 41] on link "Add Claim" at bounding box center [349, 39] width 23 height 9
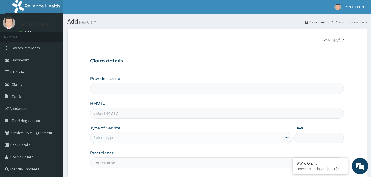
scroll to position [28, 0]
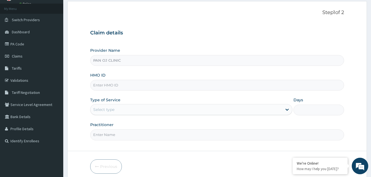
type input "PAN OJ CLINIC"
paste input "USL/10185/A"
type input "USL/10185/A"
click at [117, 111] on div "Select type" at bounding box center [186, 109] width 192 height 9
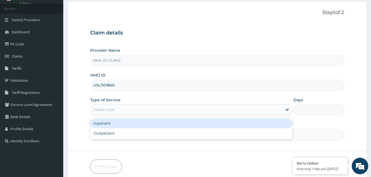
click at [112, 124] on div "Inpatient" at bounding box center [191, 123] width 202 height 10
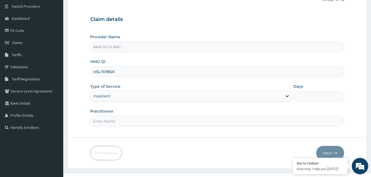
scroll to position [51, 0]
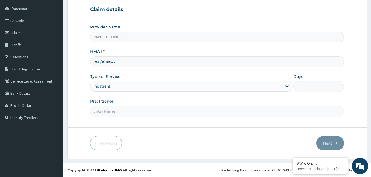
click at [116, 112] on input "Practitioner" at bounding box center [217, 111] width 254 height 11
type input "[PERSON_NAME]"
click at [306, 85] on input "Days" at bounding box center [318, 86] width 51 height 11
type input "2"
click at [333, 144] on button "Next" at bounding box center [330, 143] width 28 height 14
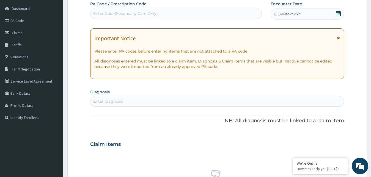
click at [299, 11] on div "DD-MM-YYYY" at bounding box center [308, 14] width 74 height 11
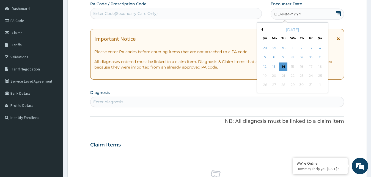
click at [261, 27] on div "[DATE]" at bounding box center [292, 29] width 66 height 5
click at [261, 28] on div "[DATE]" at bounding box center [292, 29] width 66 height 5
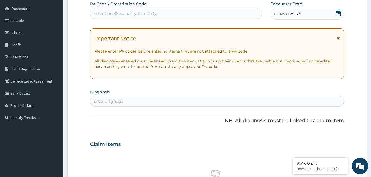
click at [196, 31] on div "Important Notice Please enter PA codes before entering items that are not attac…" at bounding box center [217, 53] width 254 height 51
click at [165, 128] on div "PA Code / Prescription Code Enter Code(Secondary Care Only) Encounter Date DD-M…" at bounding box center [217, 143] width 254 height 285
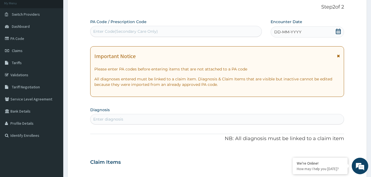
scroll to position [0, 0]
